Goal: Navigation & Orientation: Find specific page/section

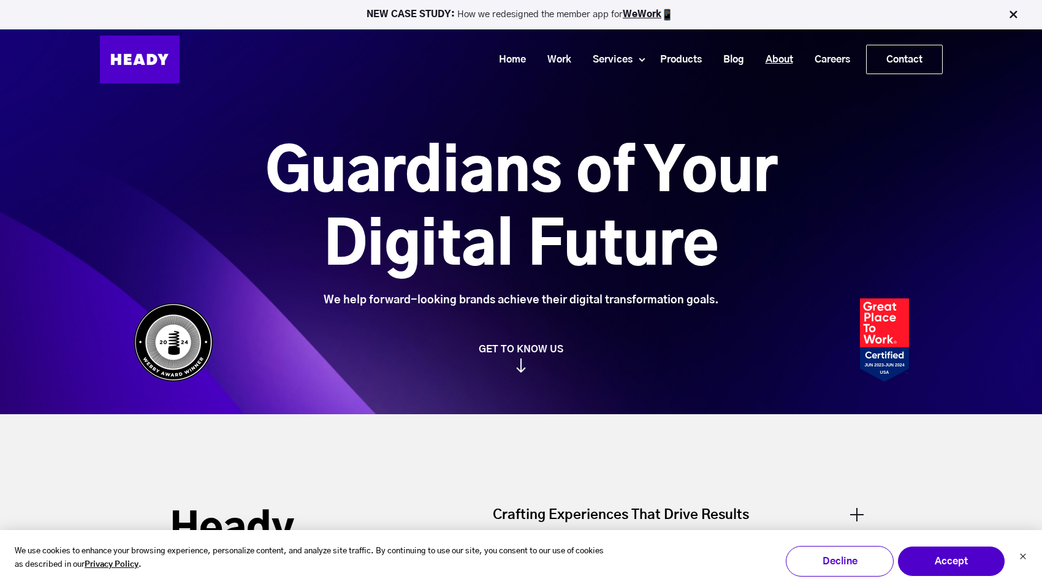
click at [771, 52] on link "About" at bounding box center [774, 59] width 49 height 23
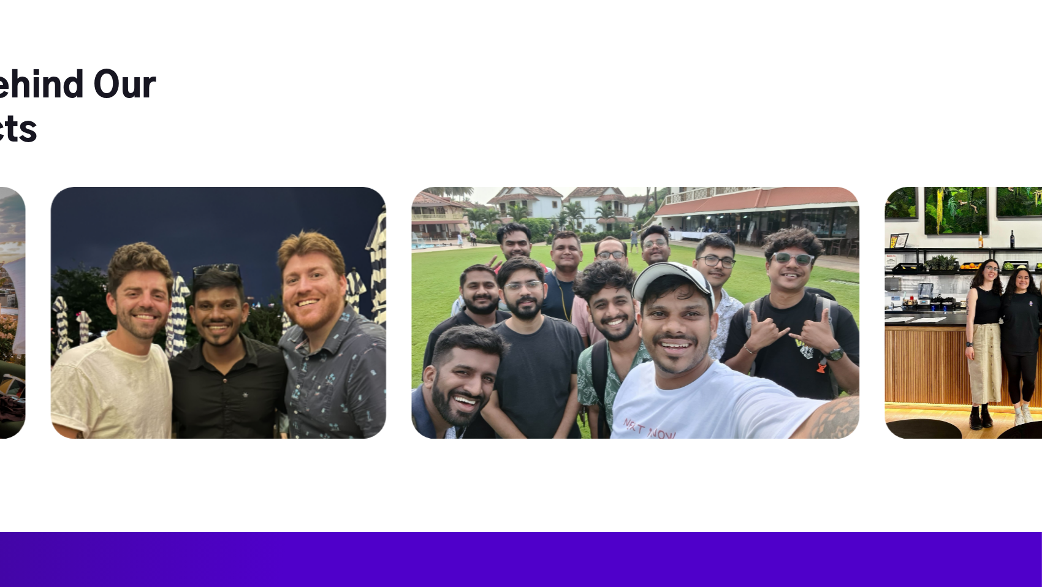
scroll to position [4732, 0]
